Goal: Task Accomplishment & Management: Manage account settings

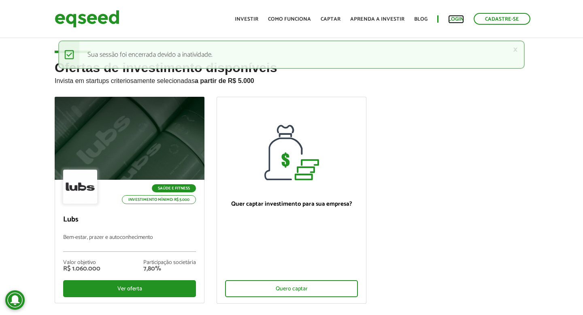
click at [453, 22] on link "Login" at bounding box center [456, 19] width 16 height 5
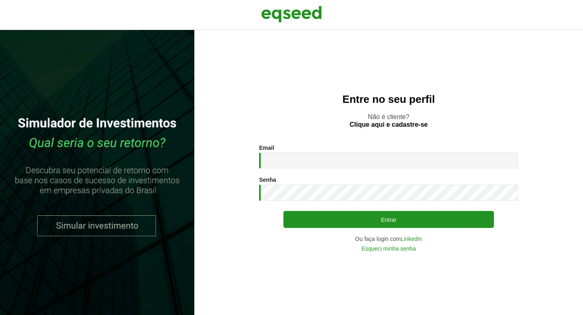
click at [283, 163] on input "Email *" at bounding box center [388, 161] width 259 height 16
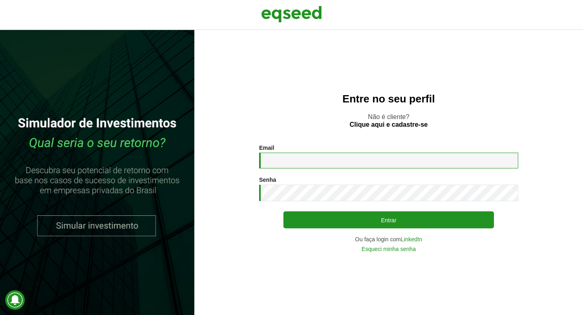
click at [319, 153] on input "Email *" at bounding box center [388, 161] width 259 height 16
type input "**********"
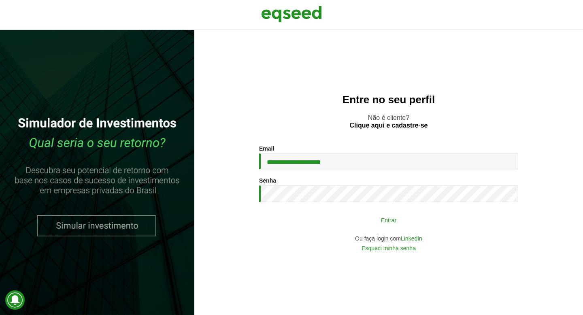
click at [390, 219] on button "Entrar" at bounding box center [388, 219] width 210 height 15
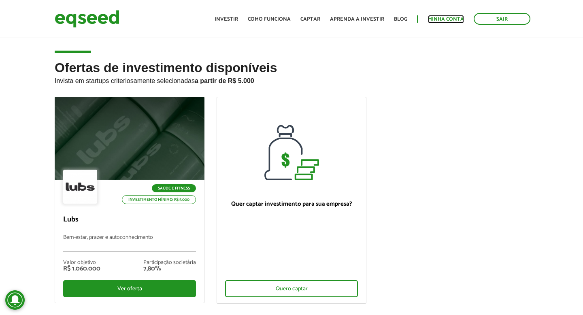
click at [455, 17] on link "Minha conta" at bounding box center [446, 19] width 36 height 5
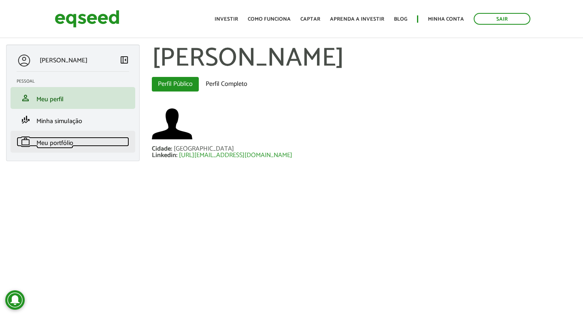
click at [76, 141] on link "work Meu portfólio" at bounding box center [73, 142] width 113 height 10
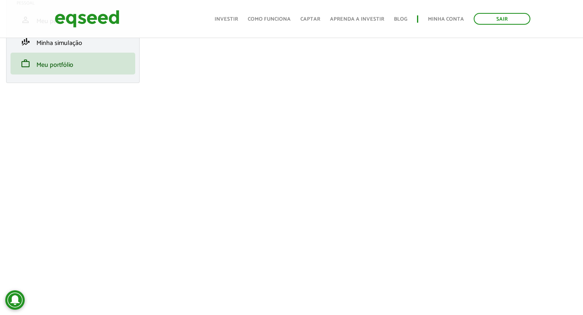
scroll to position [78, 0]
